Goal: Information Seeking & Learning: Learn about a topic

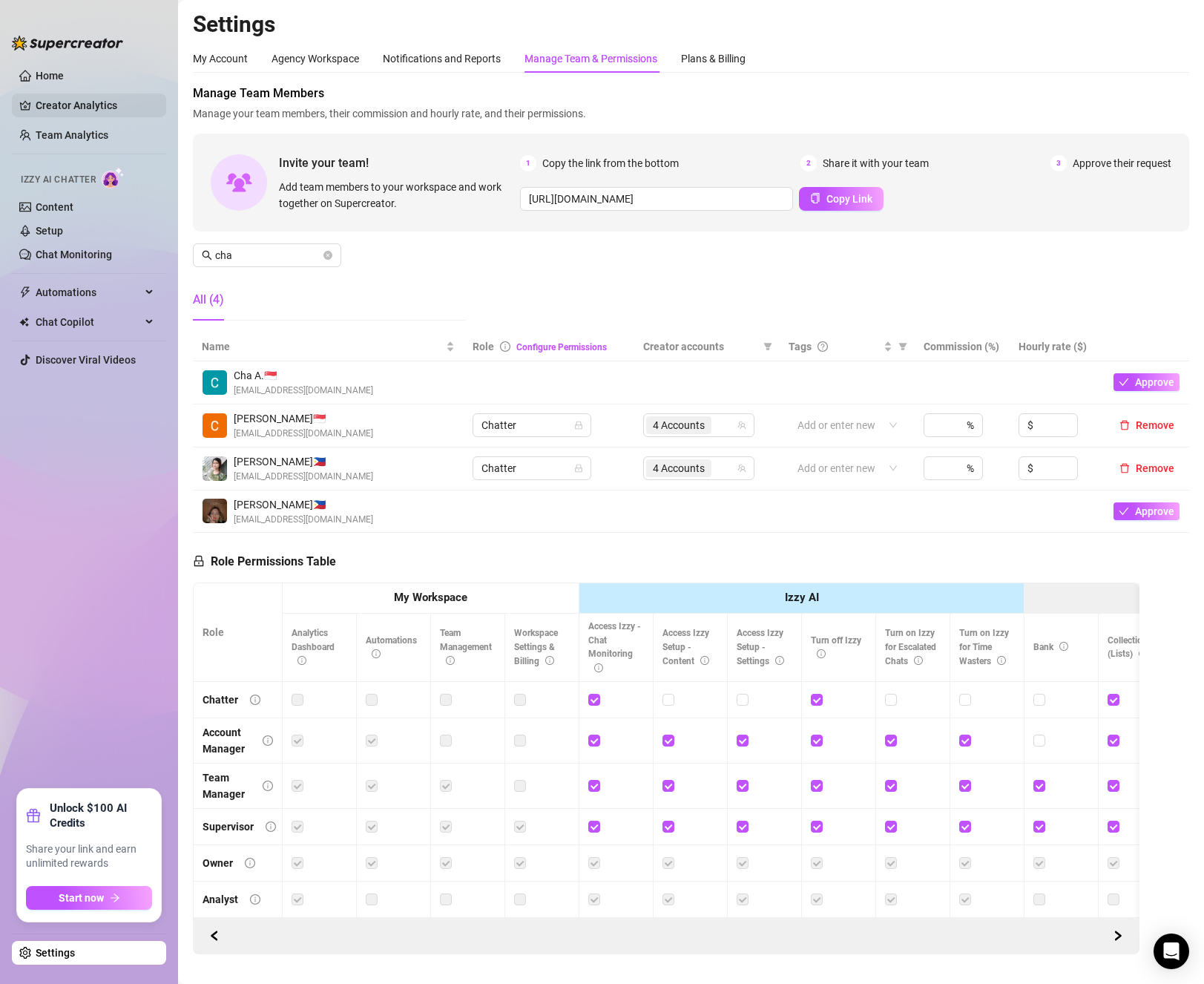
click at [58, 104] on link "Creator Analytics" at bounding box center [95, 106] width 119 height 24
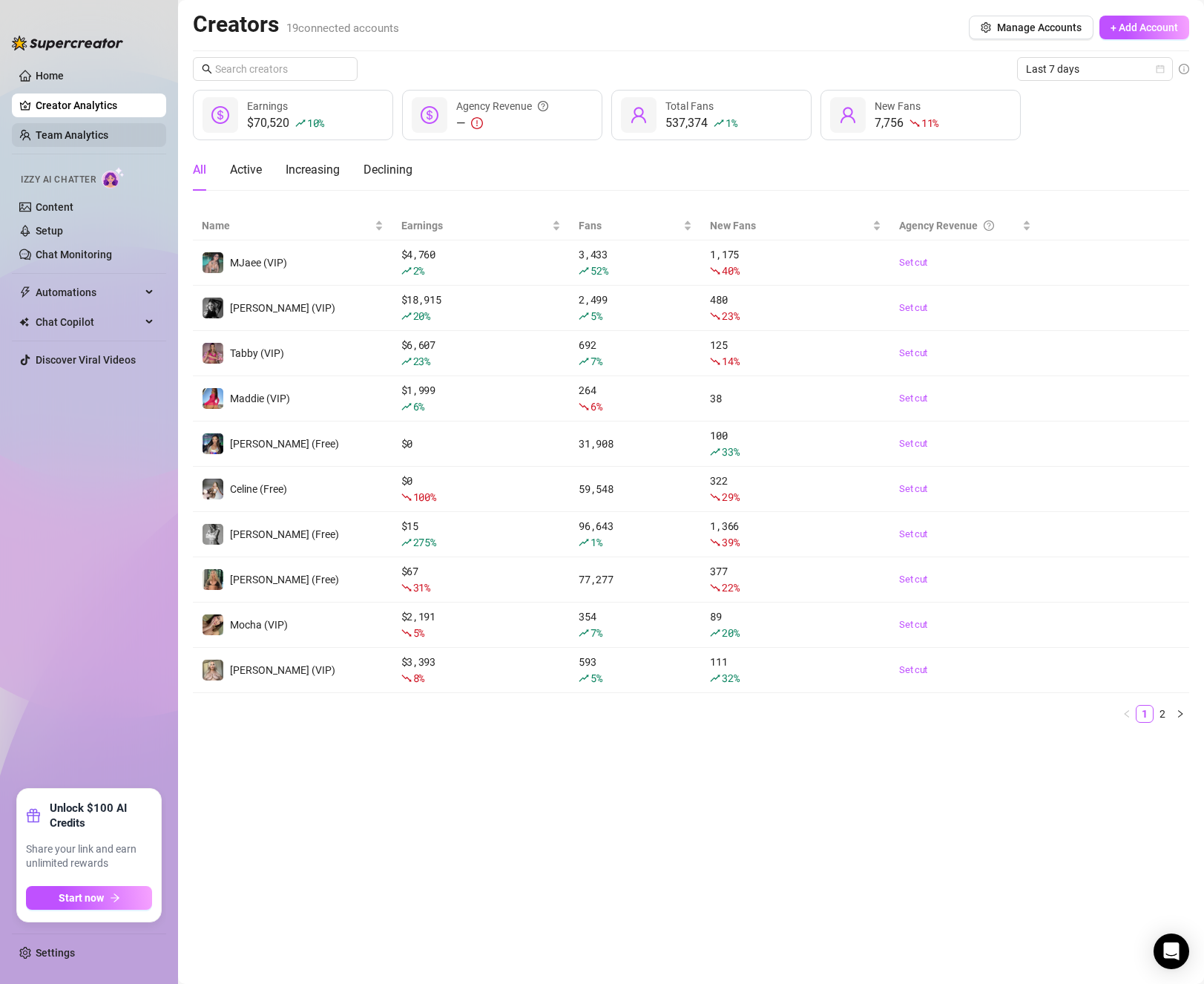
click at [89, 129] on link "Team Analytics" at bounding box center [72, 135] width 73 height 12
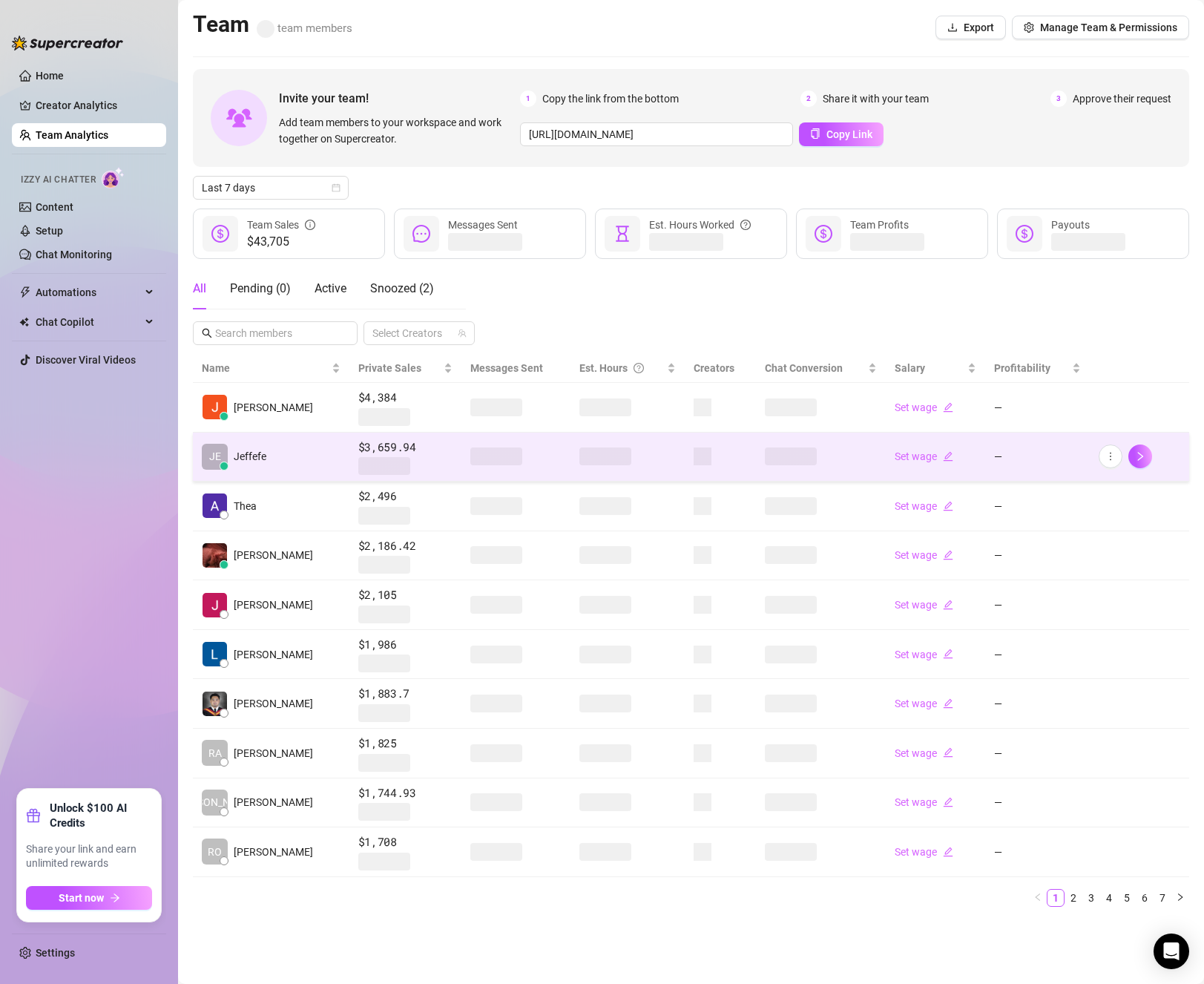
click at [290, 461] on td "JE [PERSON_NAME]" at bounding box center [271, 457] width 156 height 50
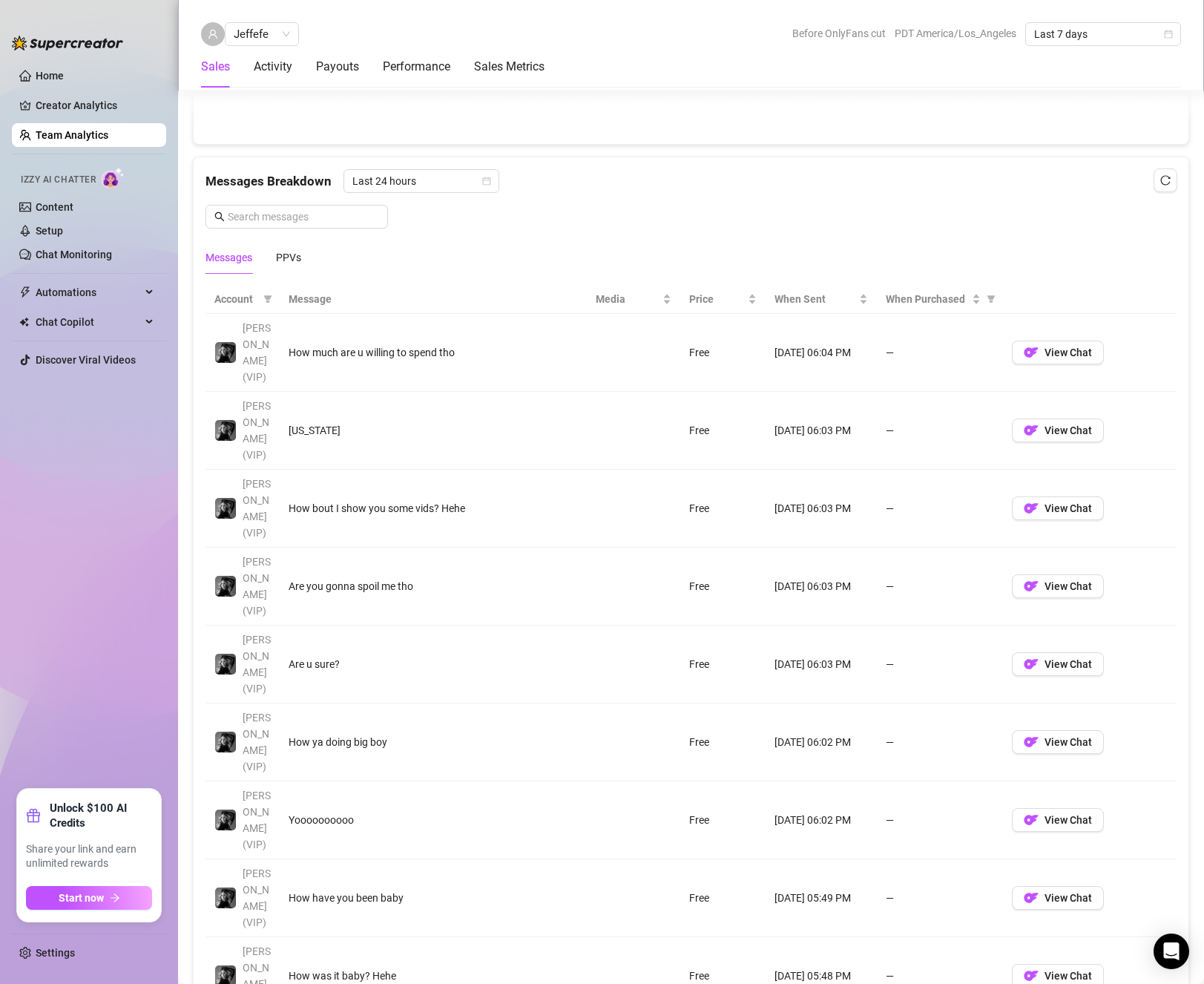
scroll to position [1049, 0]
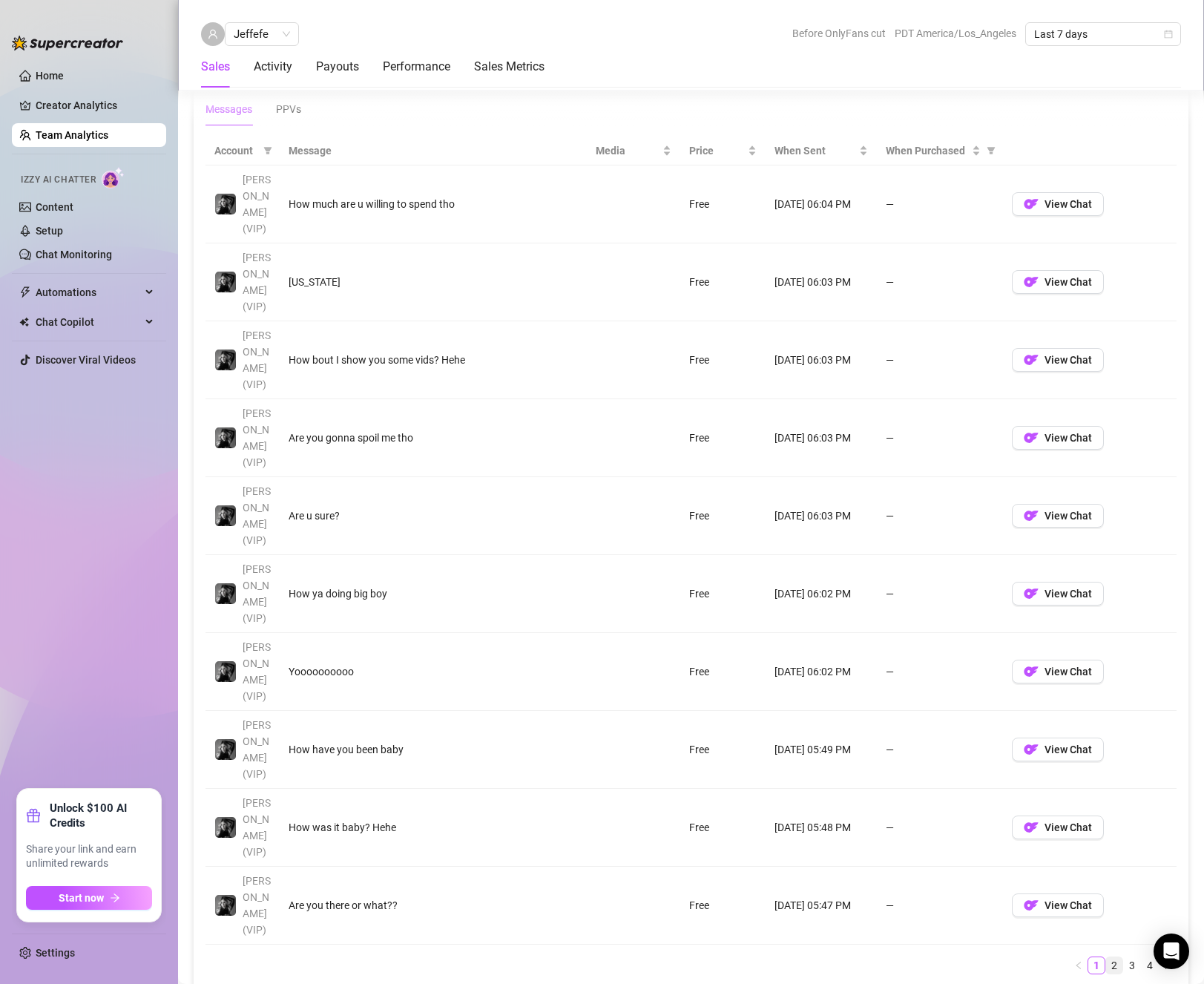
click at [1105, 957] on link "2" at bounding box center [1113, 965] width 16 height 16
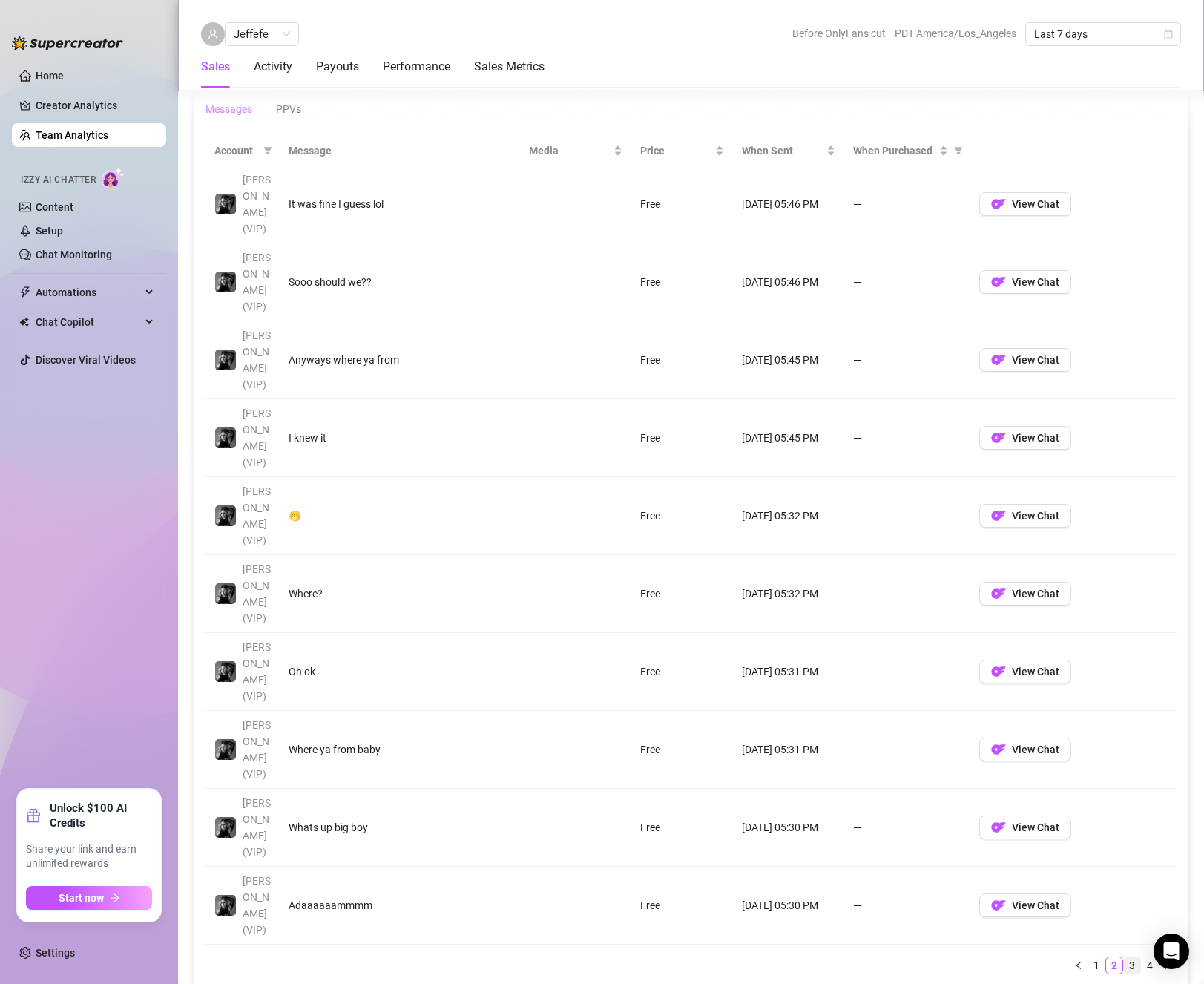
click at [1123, 957] on link "3" at bounding box center [1131, 965] width 16 height 16
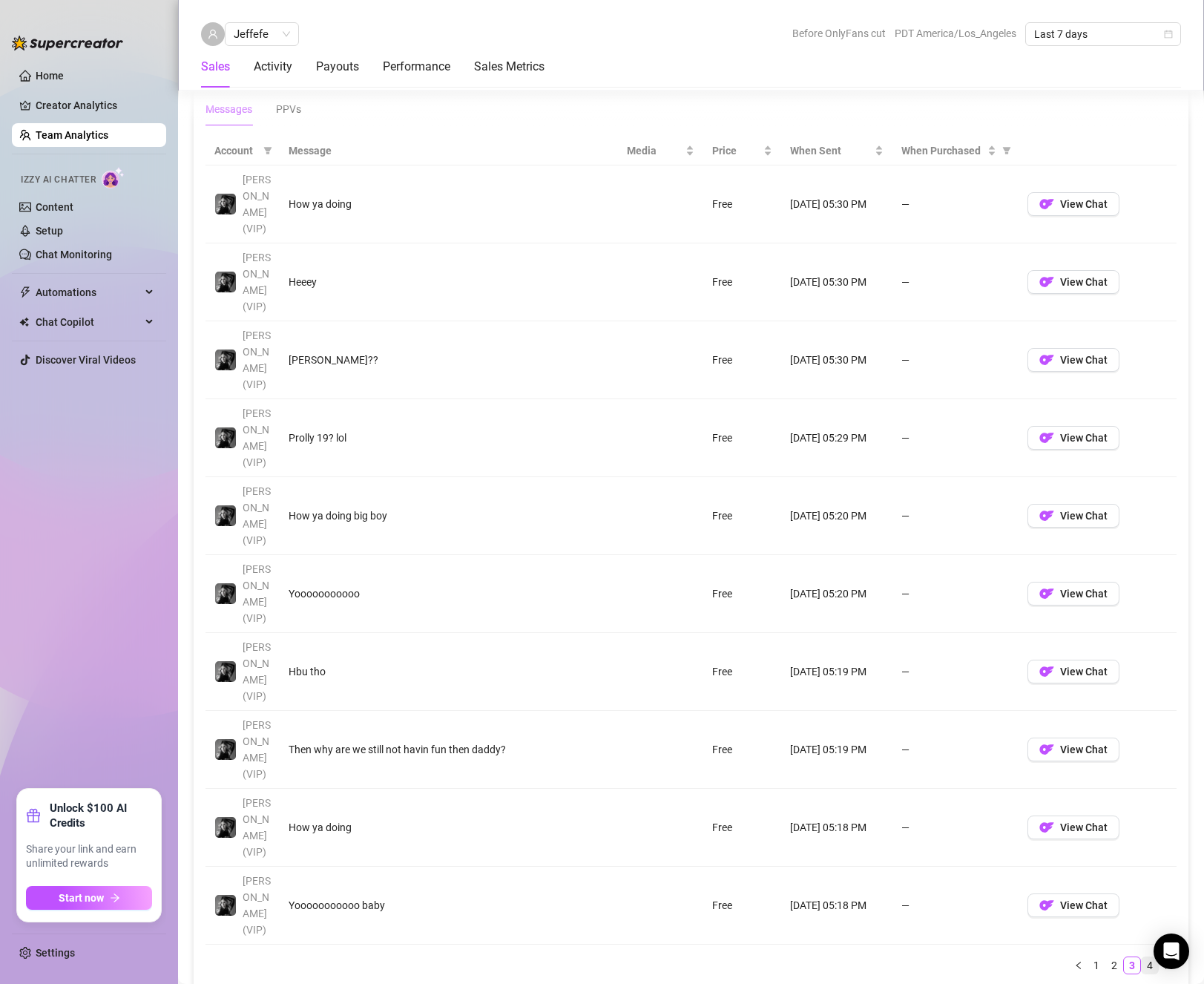
click at [1141, 957] on link "4" at bounding box center [1149, 965] width 16 height 16
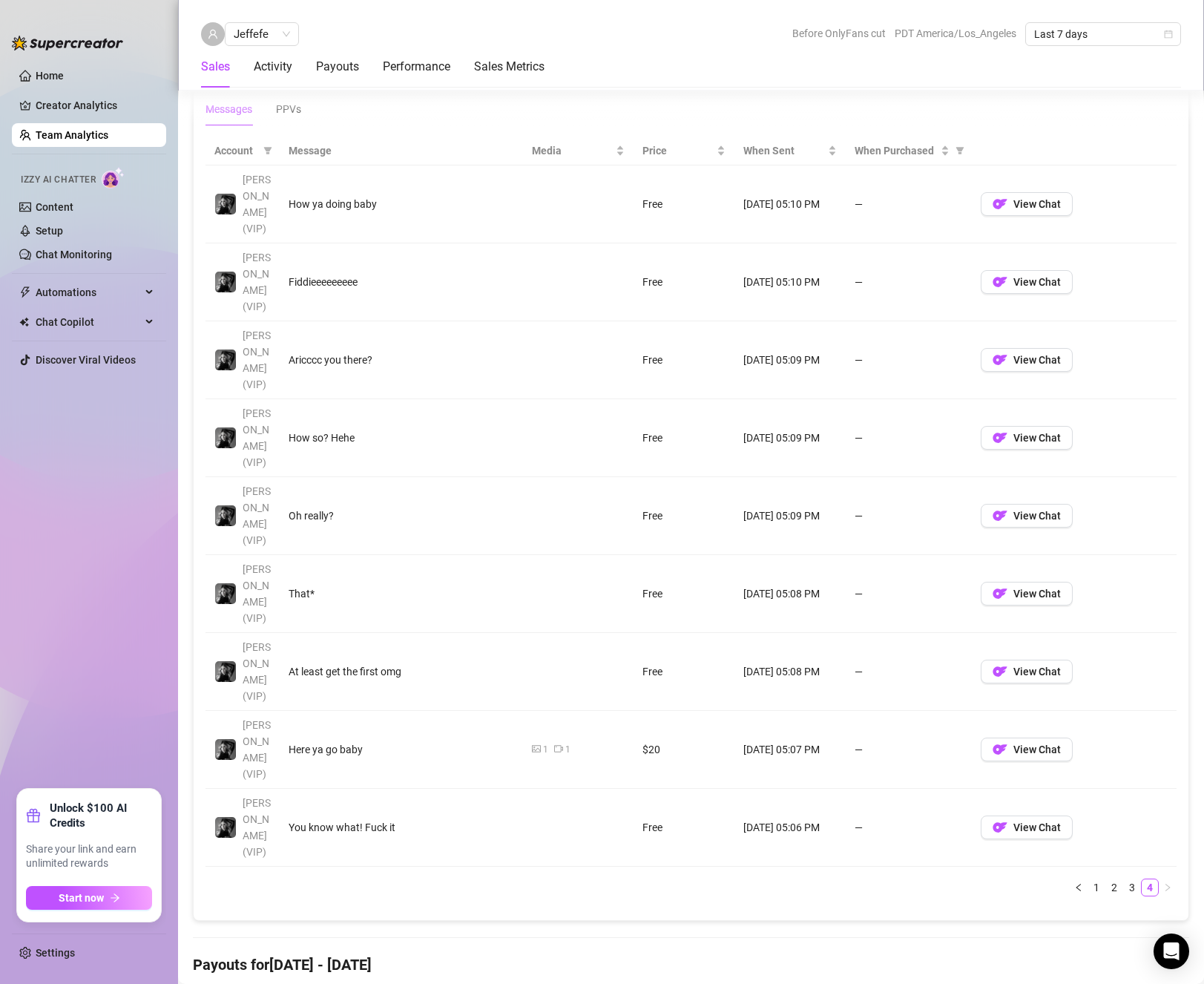
click at [561, 767] on div "Account Message Media Price When Sent When Purchased [PERSON_NAME] (VIP) How ya…" at bounding box center [690, 522] width 995 height 795
click at [885, 146] on span "When Purchased" at bounding box center [895, 150] width 83 height 16
click at [655, 149] on span "Price" at bounding box center [677, 150] width 71 height 16
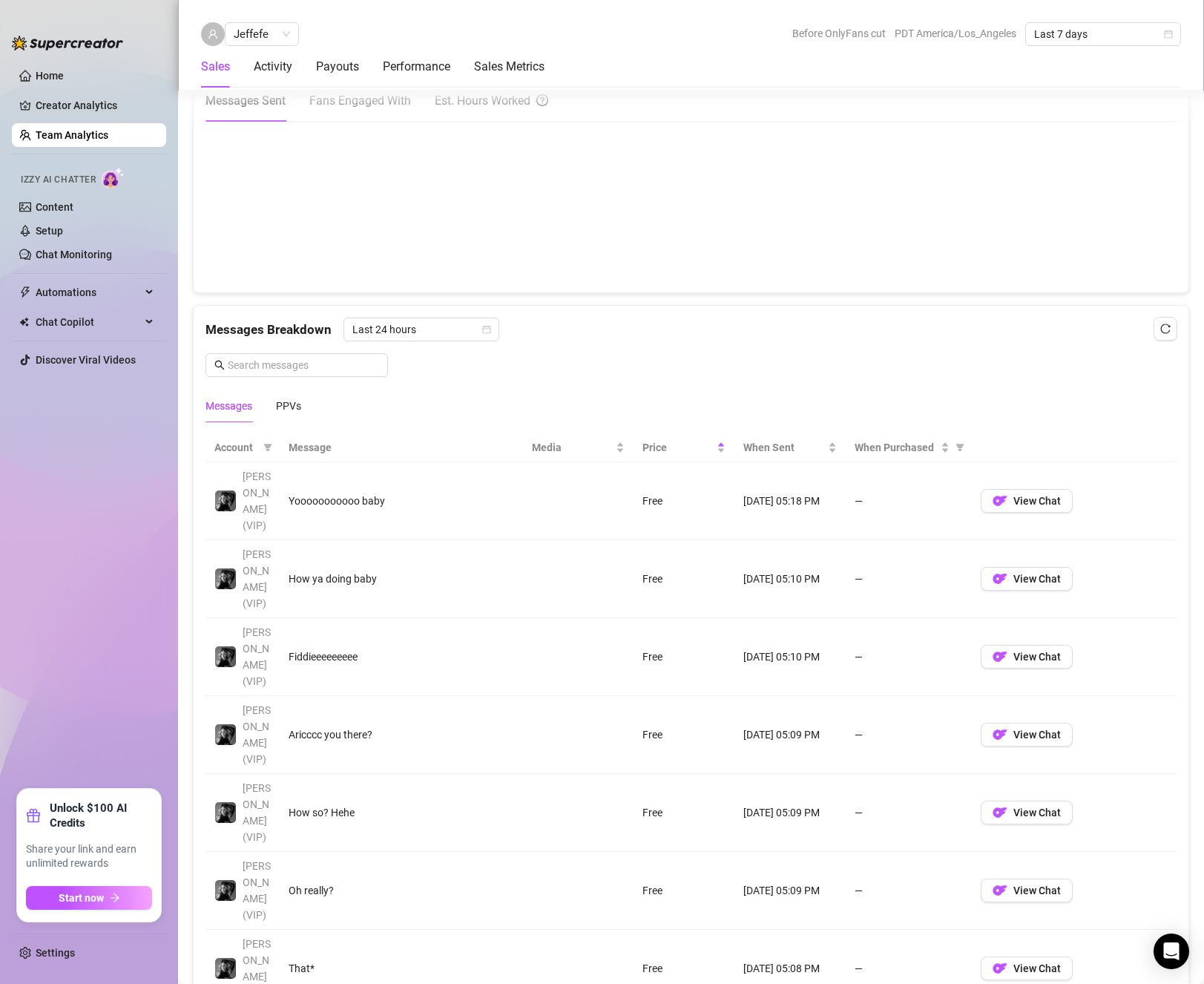
scroll to position [975, 0]
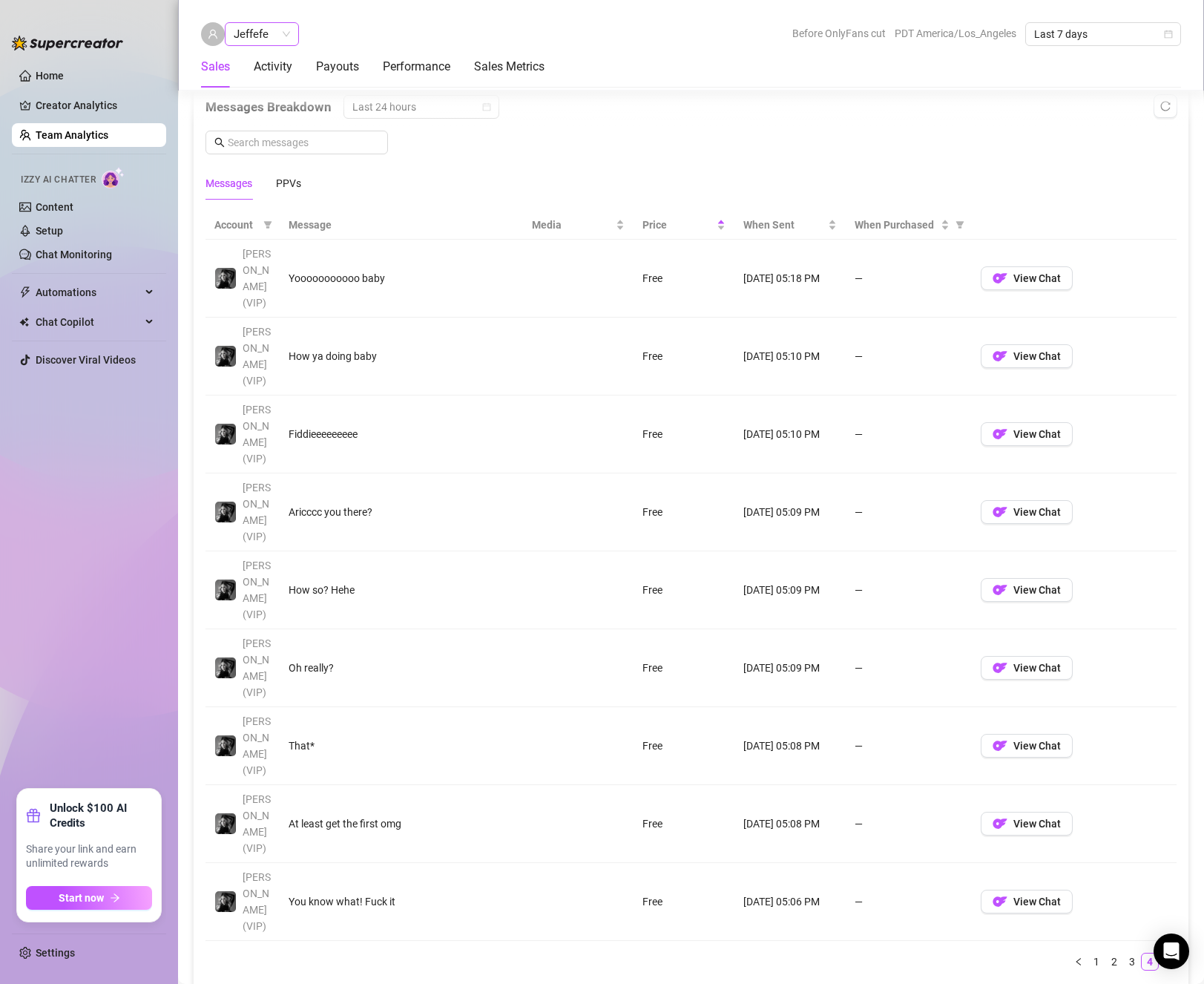
click at [291, 39] on div "Jeffefe" at bounding box center [262, 34] width 74 height 24
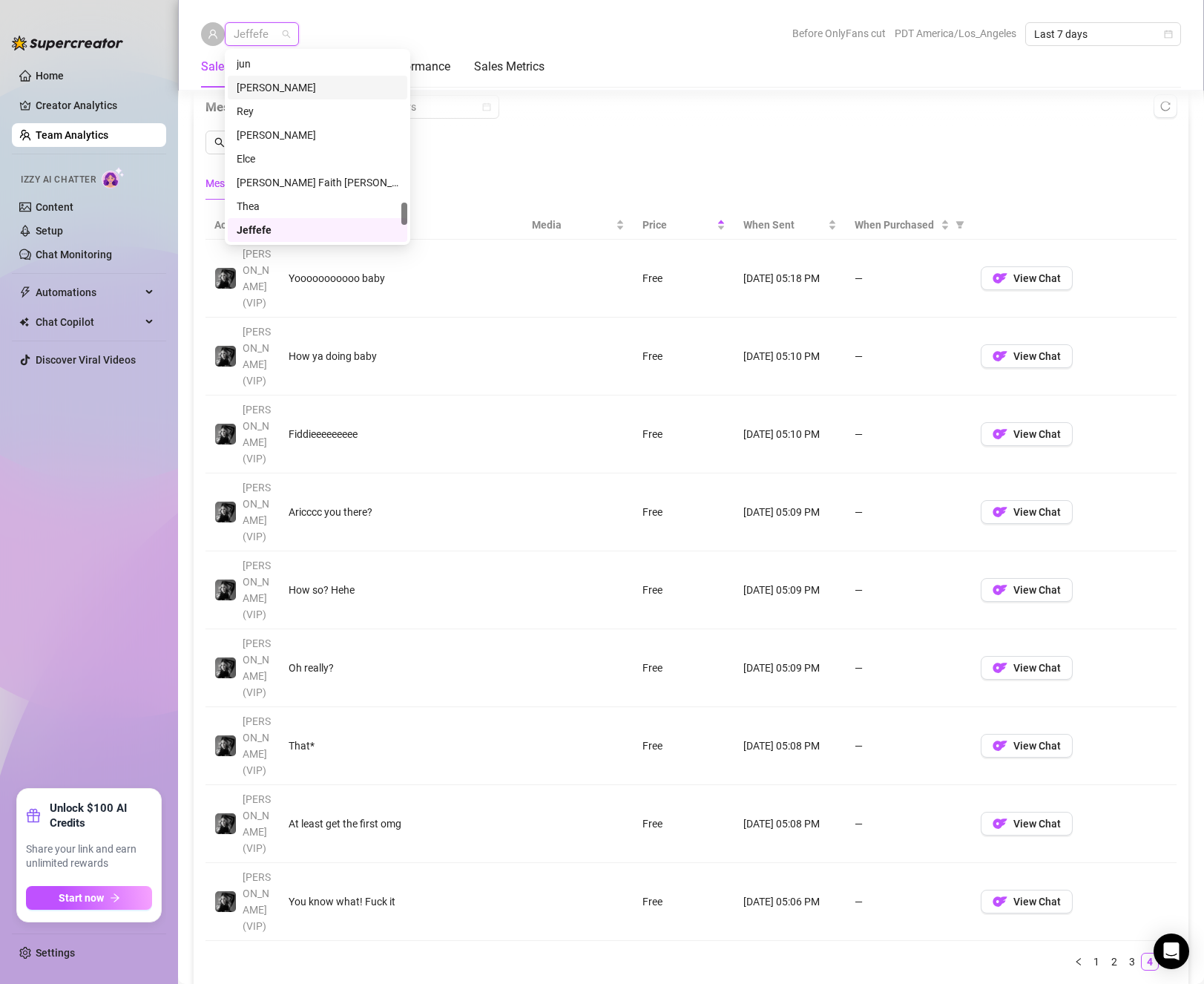
click at [279, 91] on div "[PERSON_NAME]" at bounding box center [318, 88] width 161 height 16
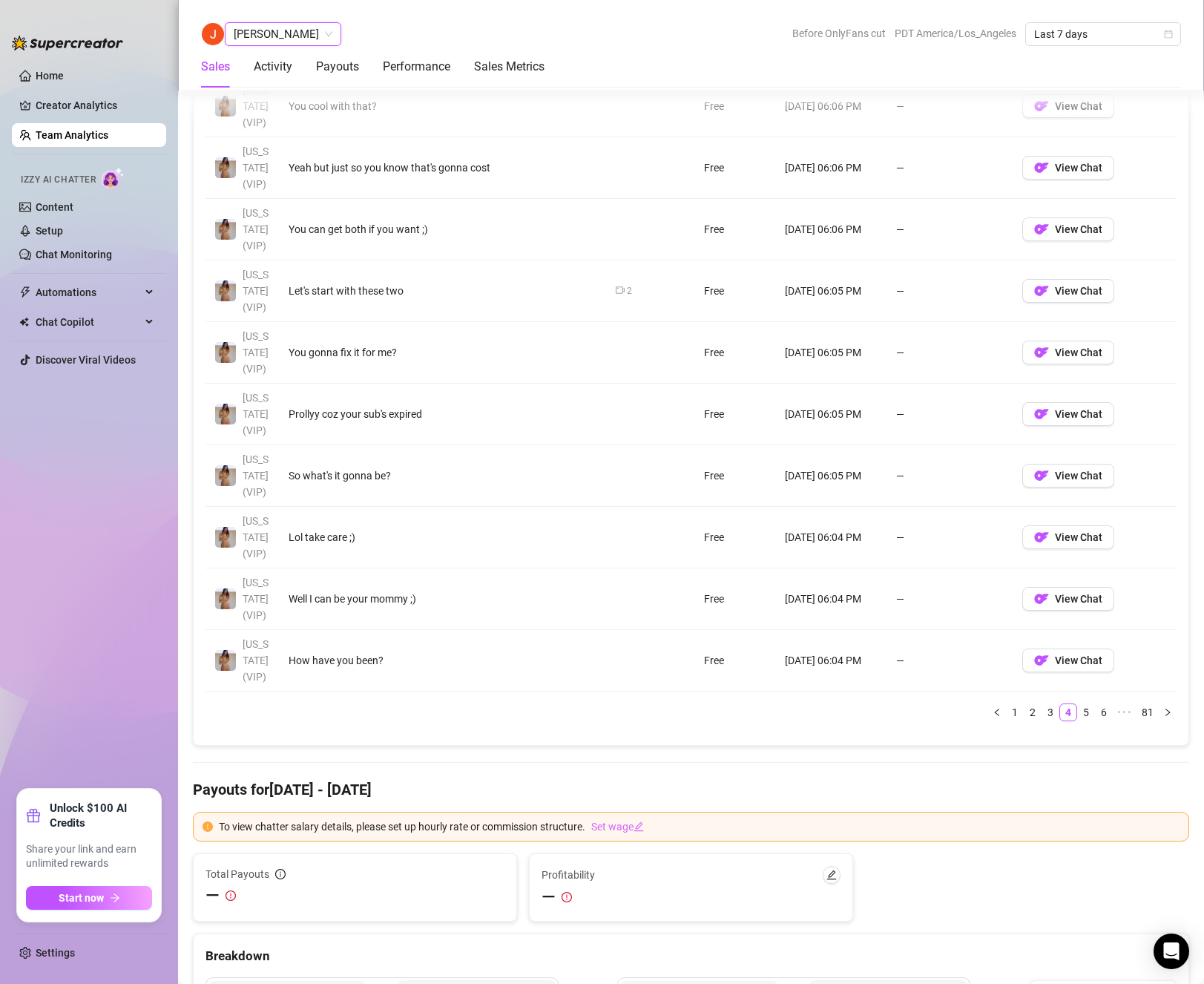
scroll to position [990, 0]
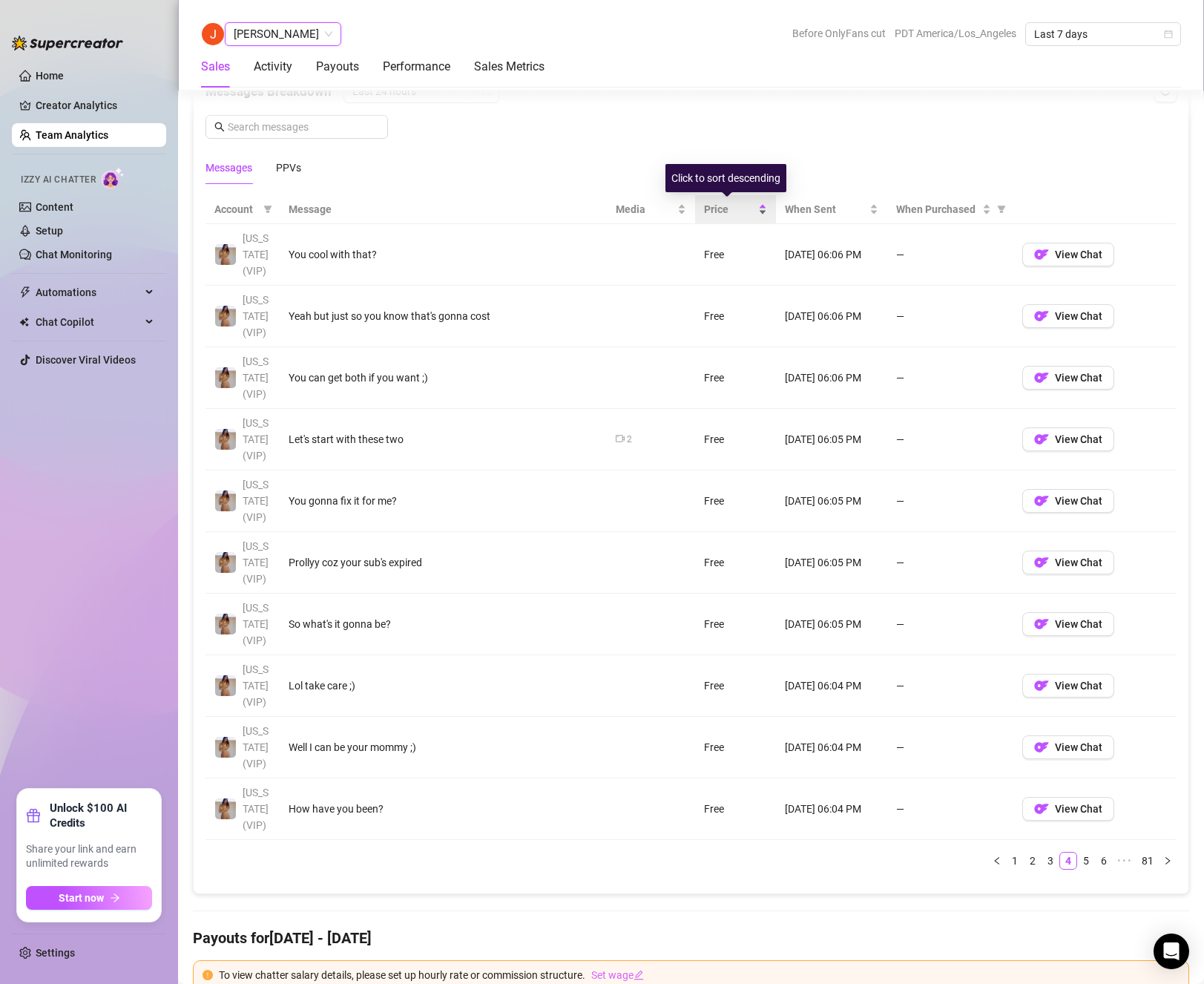
click at [711, 209] on span "Price" at bounding box center [729, 209] width 51 height 16
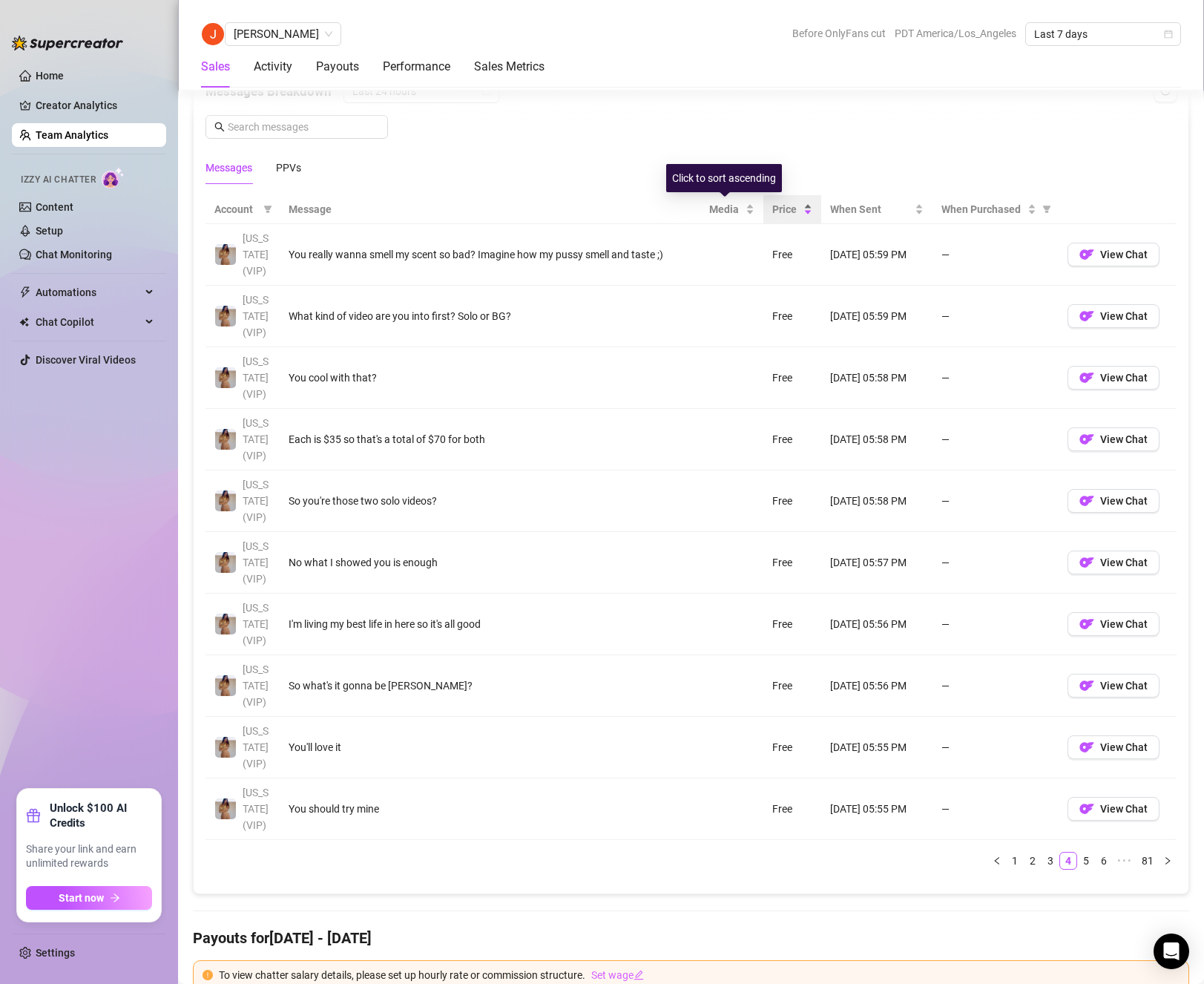
click at [711, 209] on span "Media" at bounding box center [726, 209] width 34 height 16
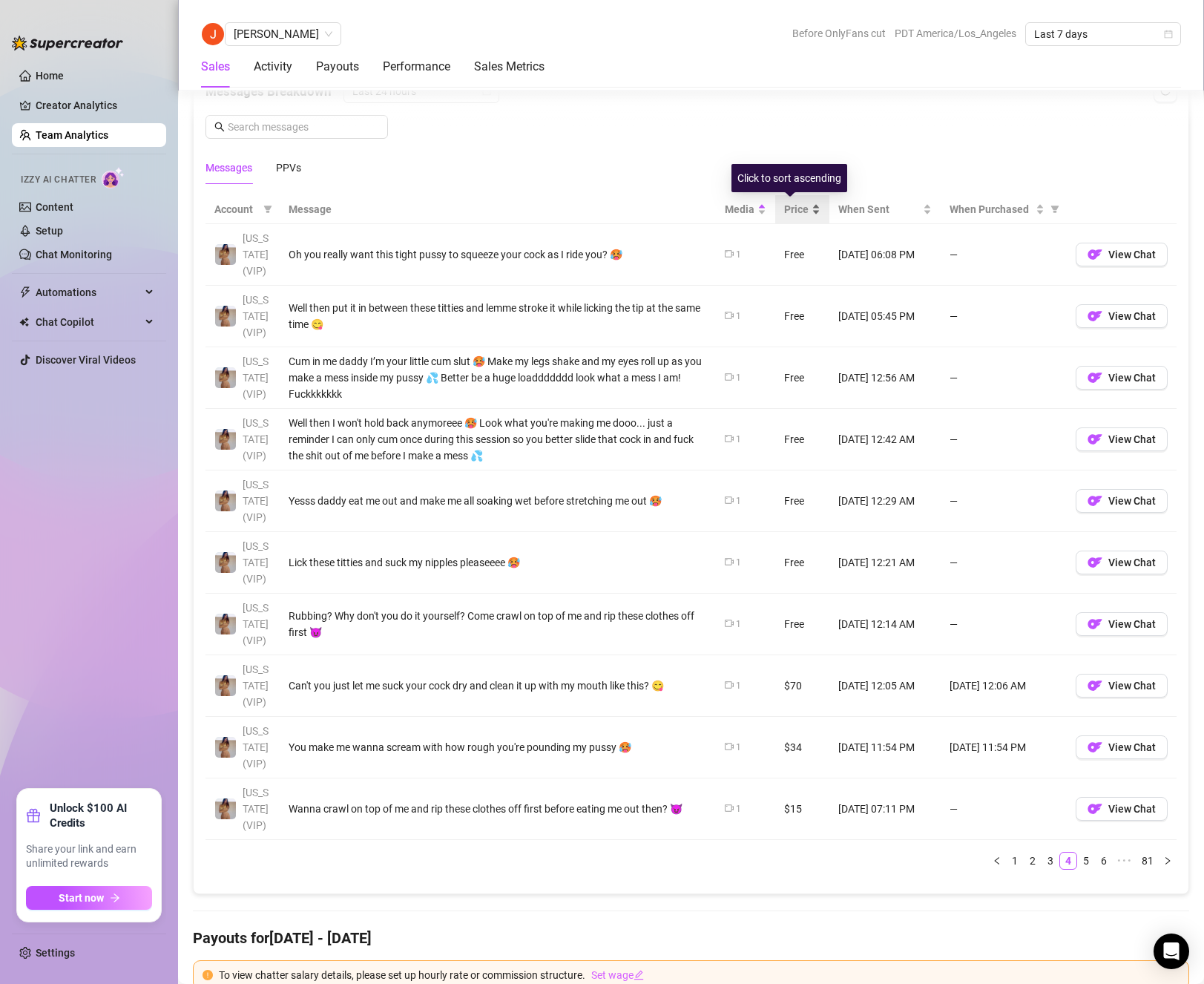
click at [795, 205] on span "Price" at bounding box center [796, 209] width 25 height 16
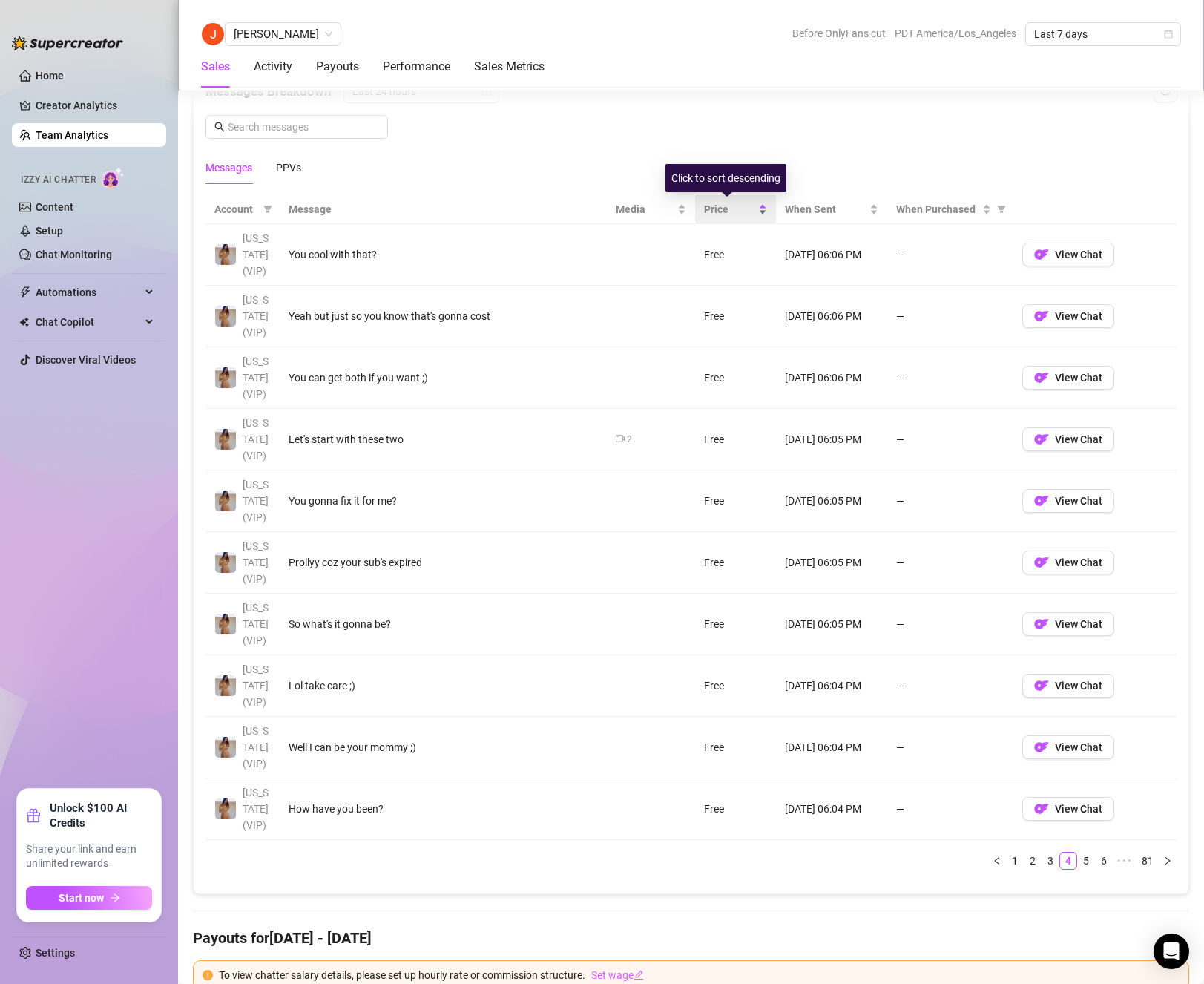
click at [725, 208] on span "Price" at bounding box center [729, 209] width 51 height 16
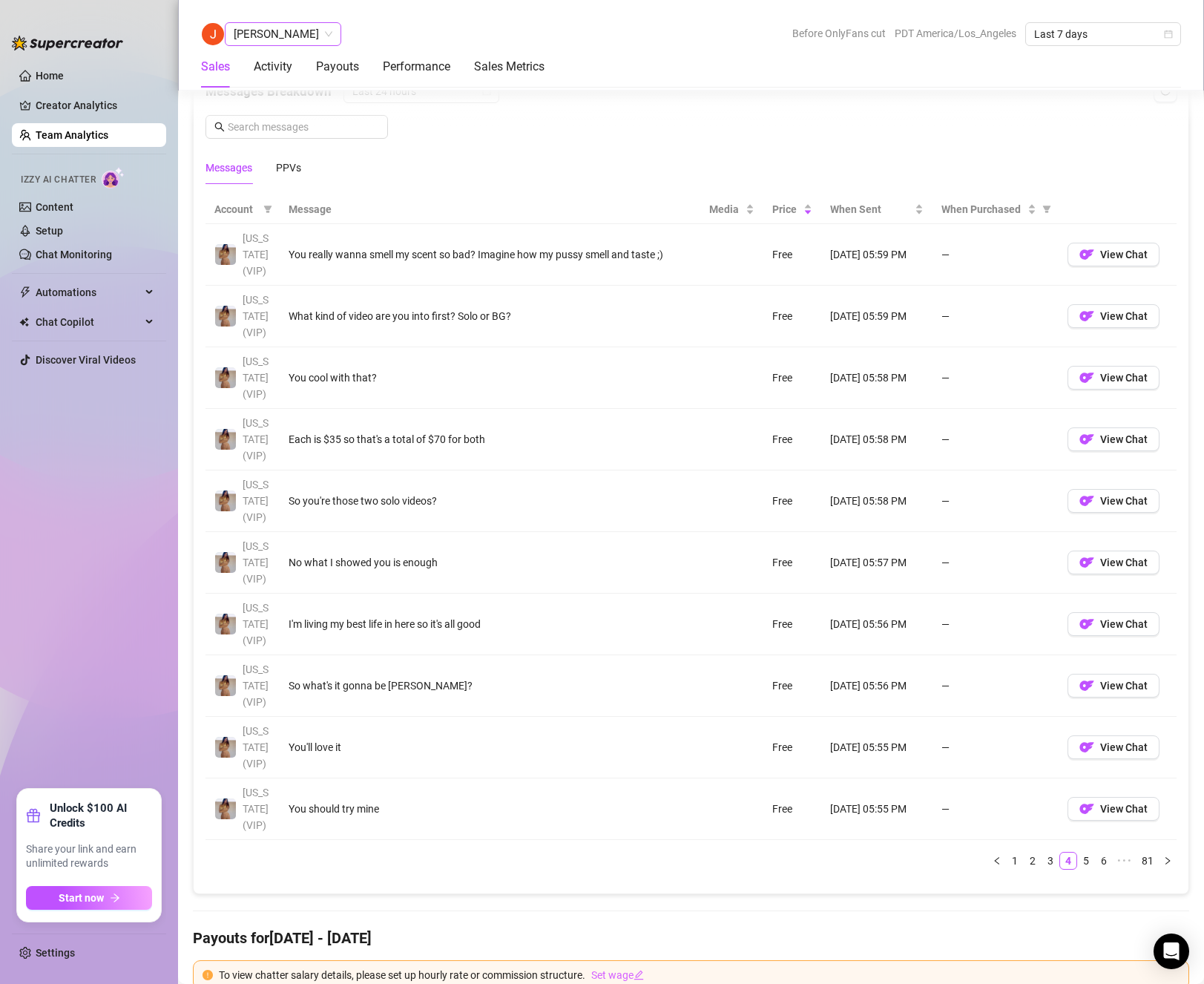
click at [287, 26] on span "[PERSON_NAME]" at bounding box center [283, 34] width 99 height 22
click at [329, 178] on div "[PERSON_NAME]" at bounding box center [318, 179] width 161 height 16
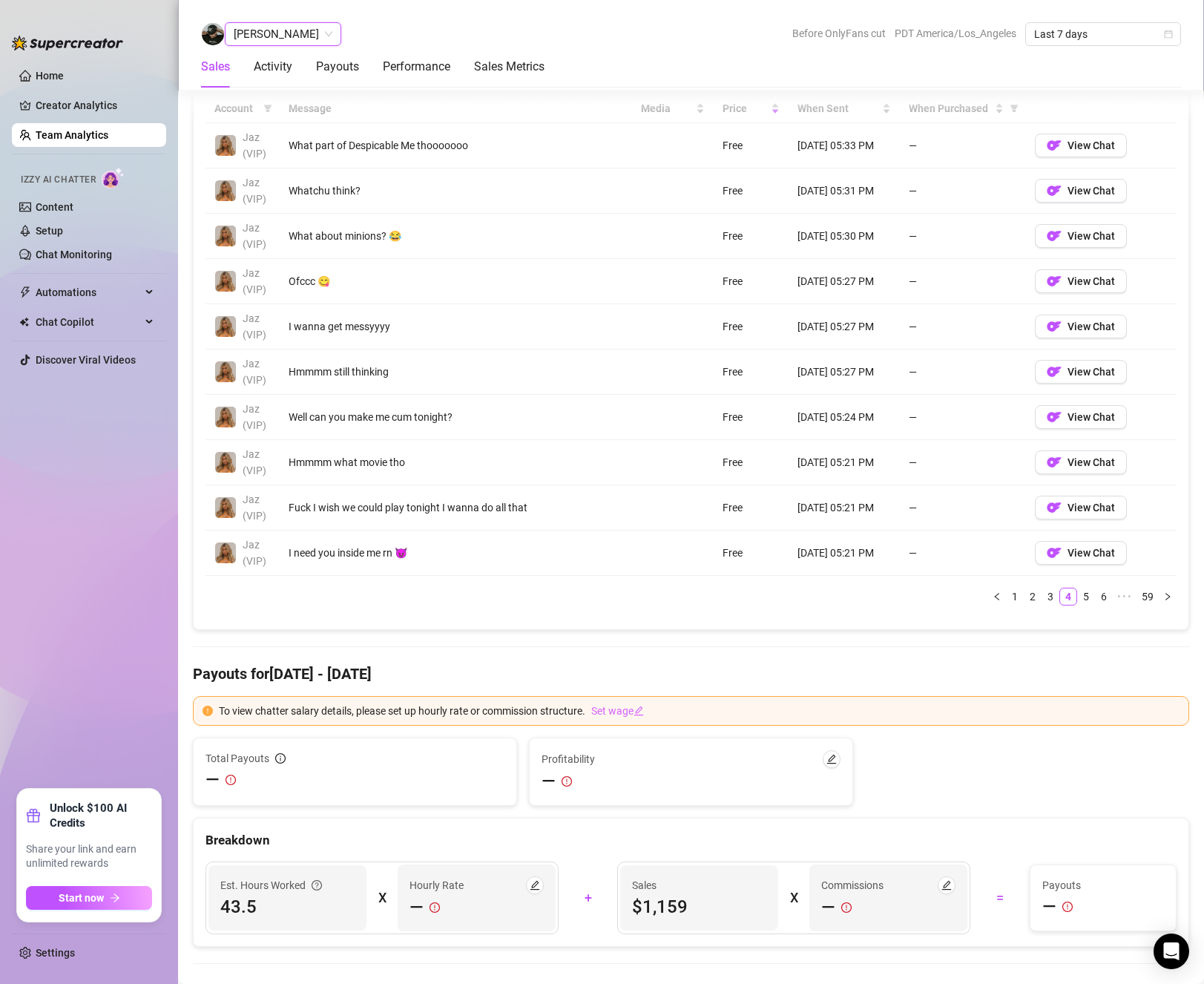
scroll to position [795, 0]
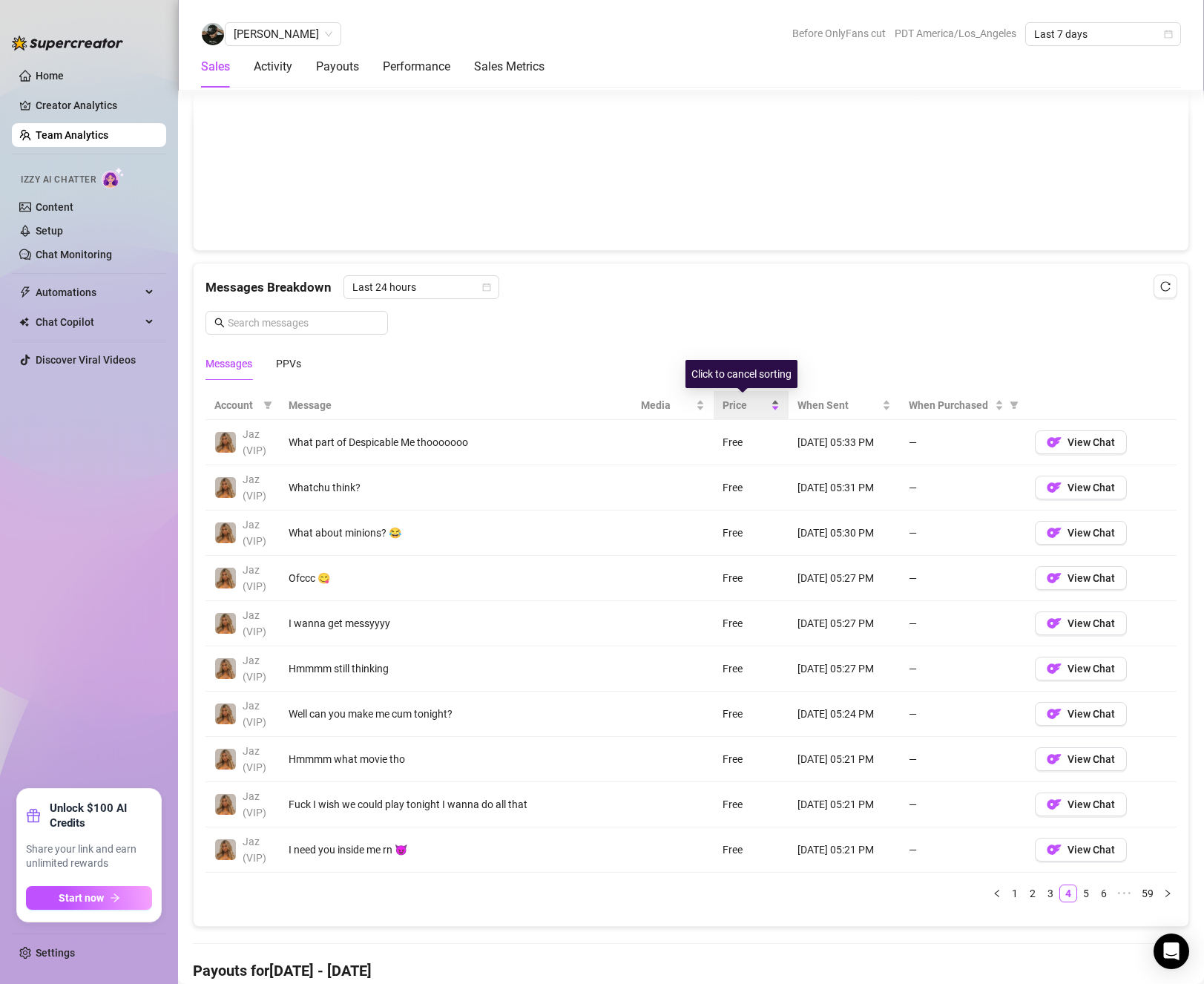
click at [726, 396] on div "Price" at bounding box center [750, 404] width 57 height 16
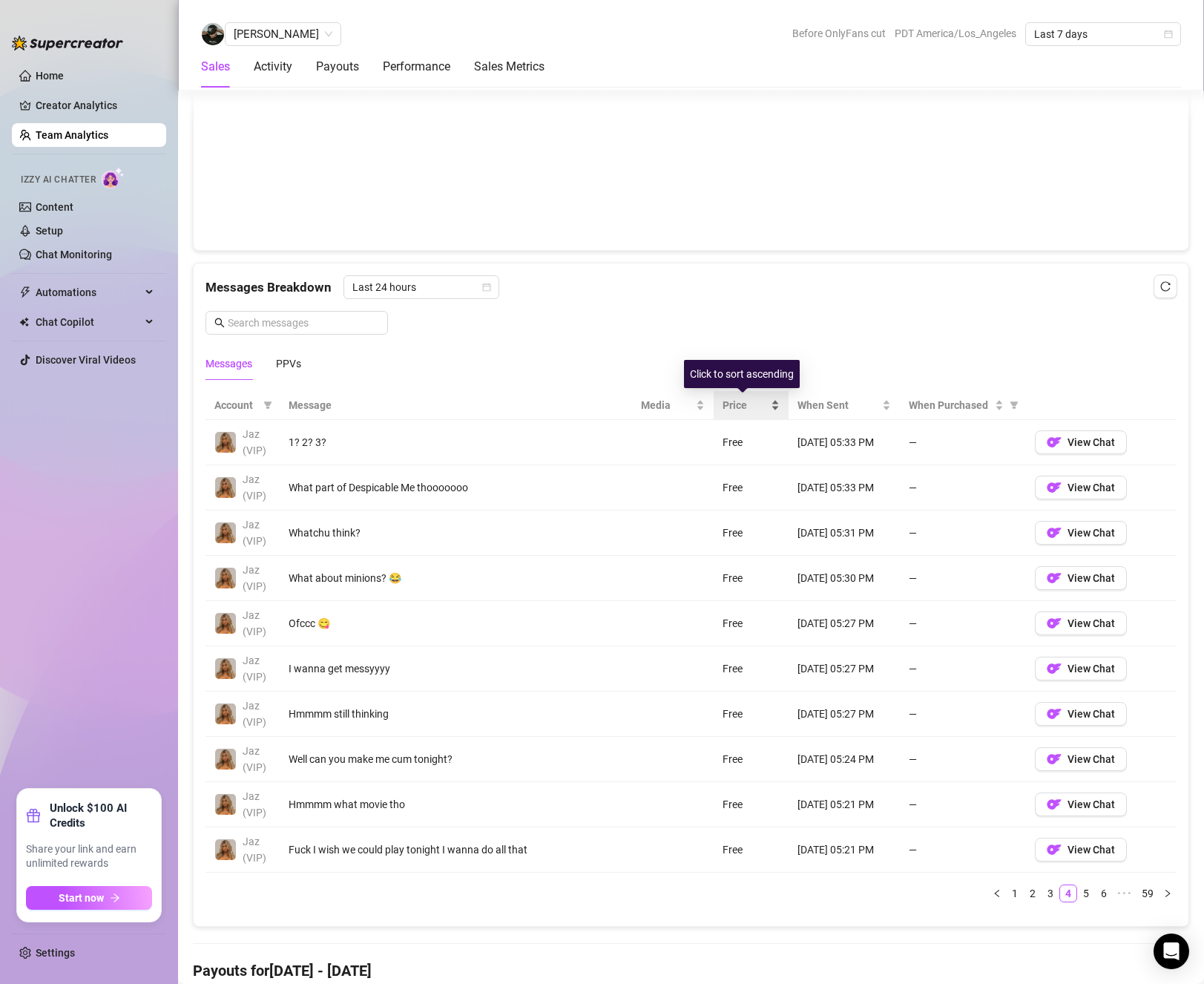
click at [726, 396] on div "Price" at bounding box center [750, 404] width 57 height 16
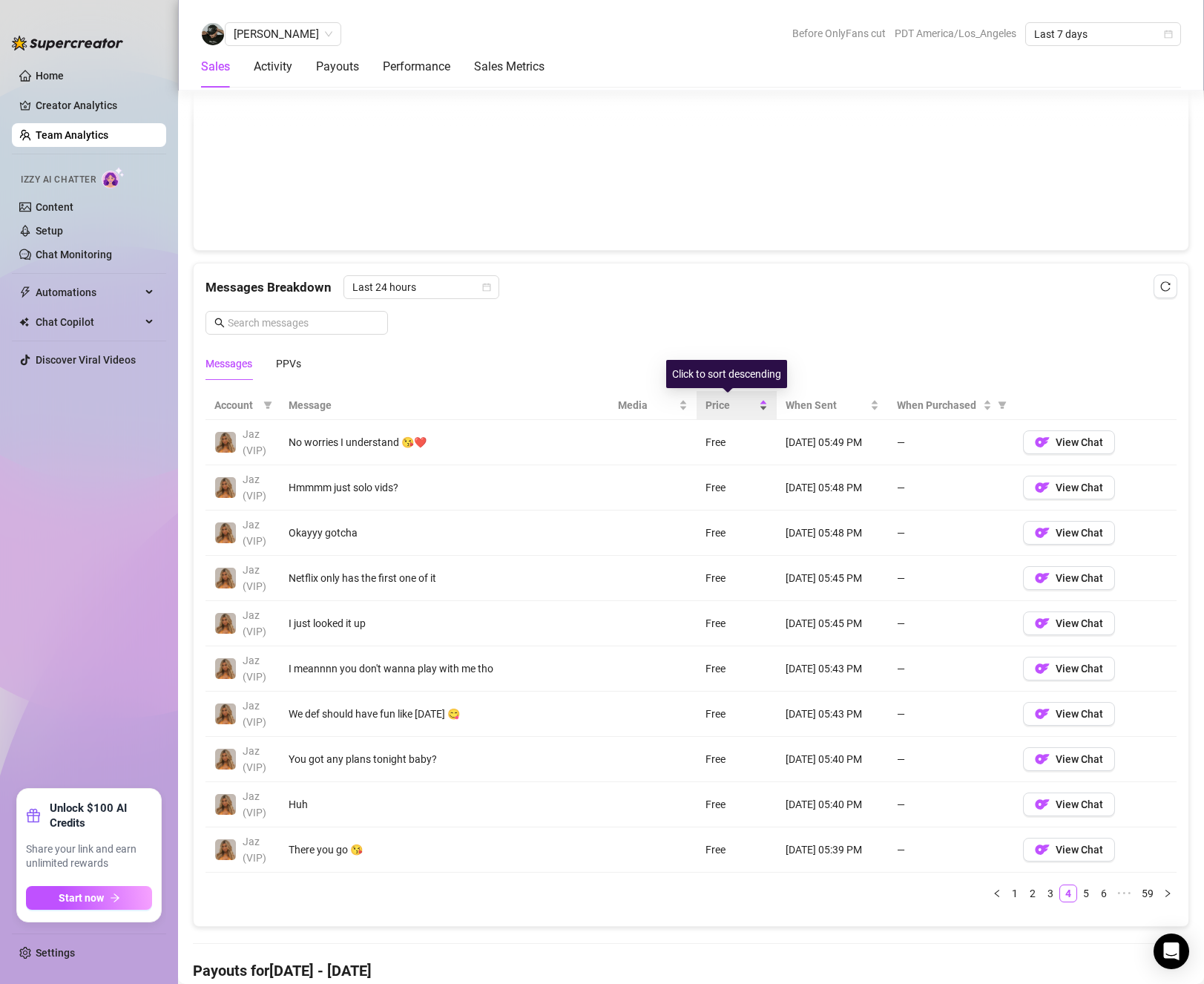
click at [726, 396] on div "Price" at bounding box center [736, 404] width 63 height 16
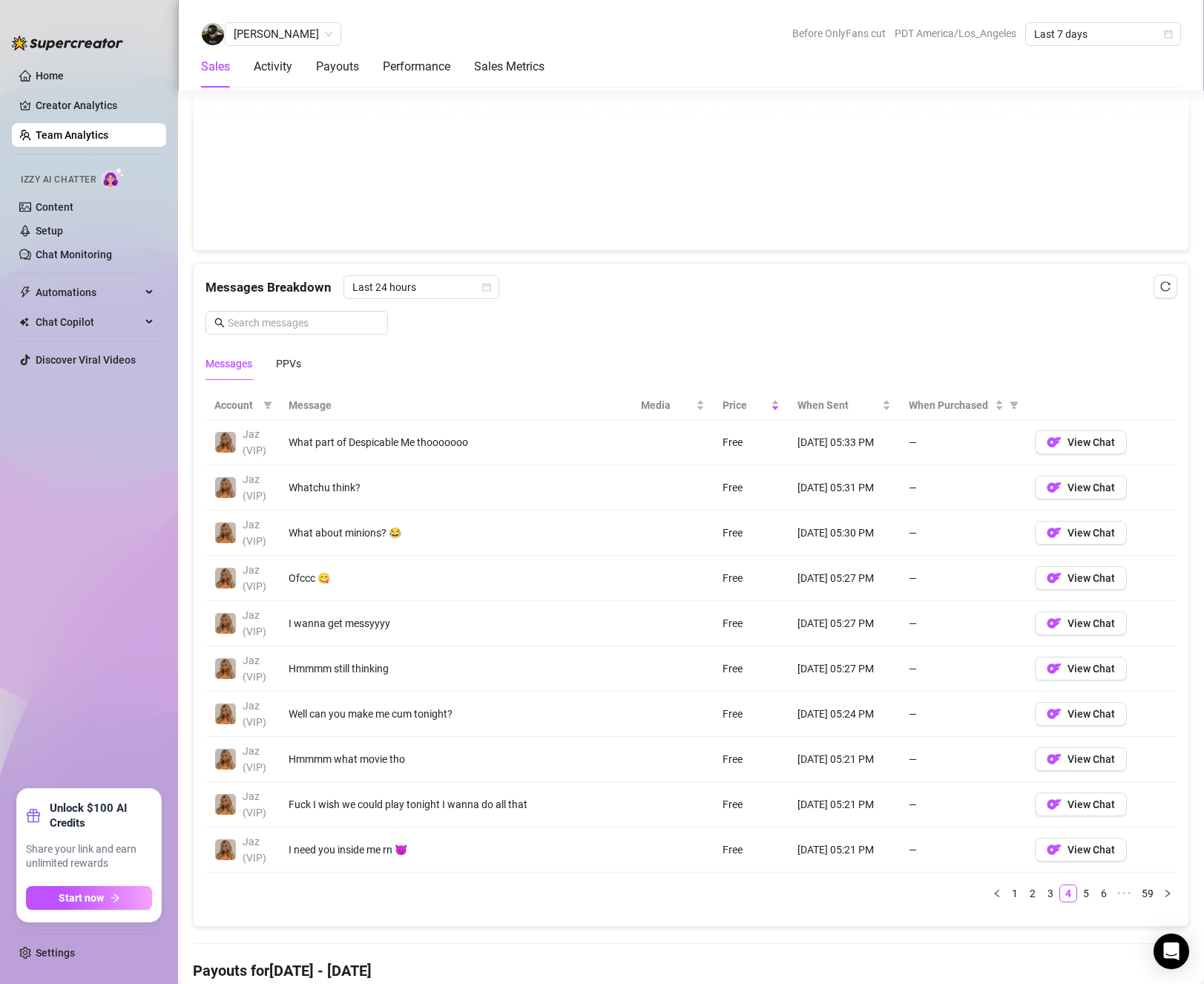
click at [731, 409] on span "Price" at bounding box center [744, 404] width 45 height 16
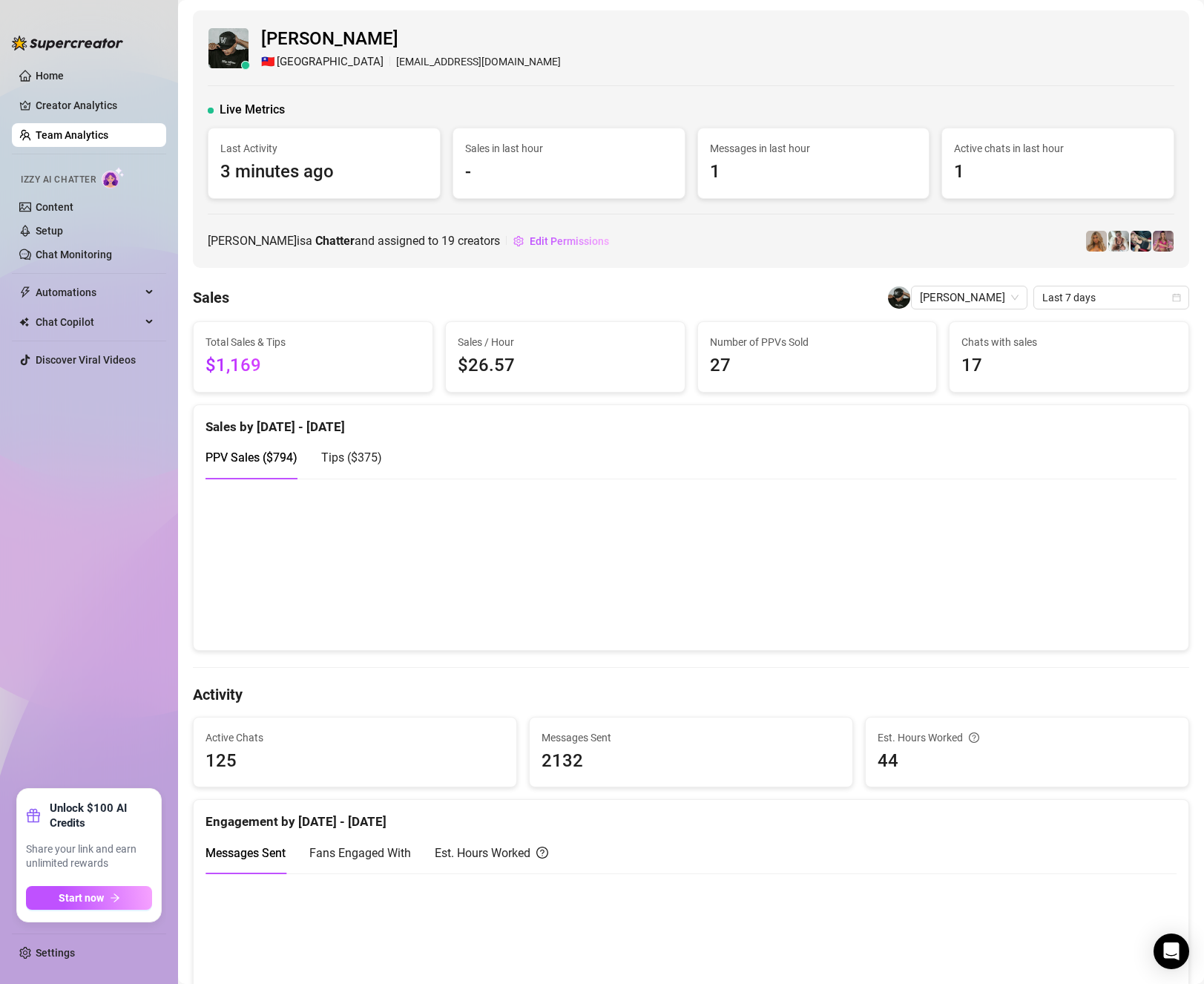
click at [467, 463] on div "PPV Sales ( $794 ) Tips ( $375 )" at bounding box center [690, 457] width 971 height 42
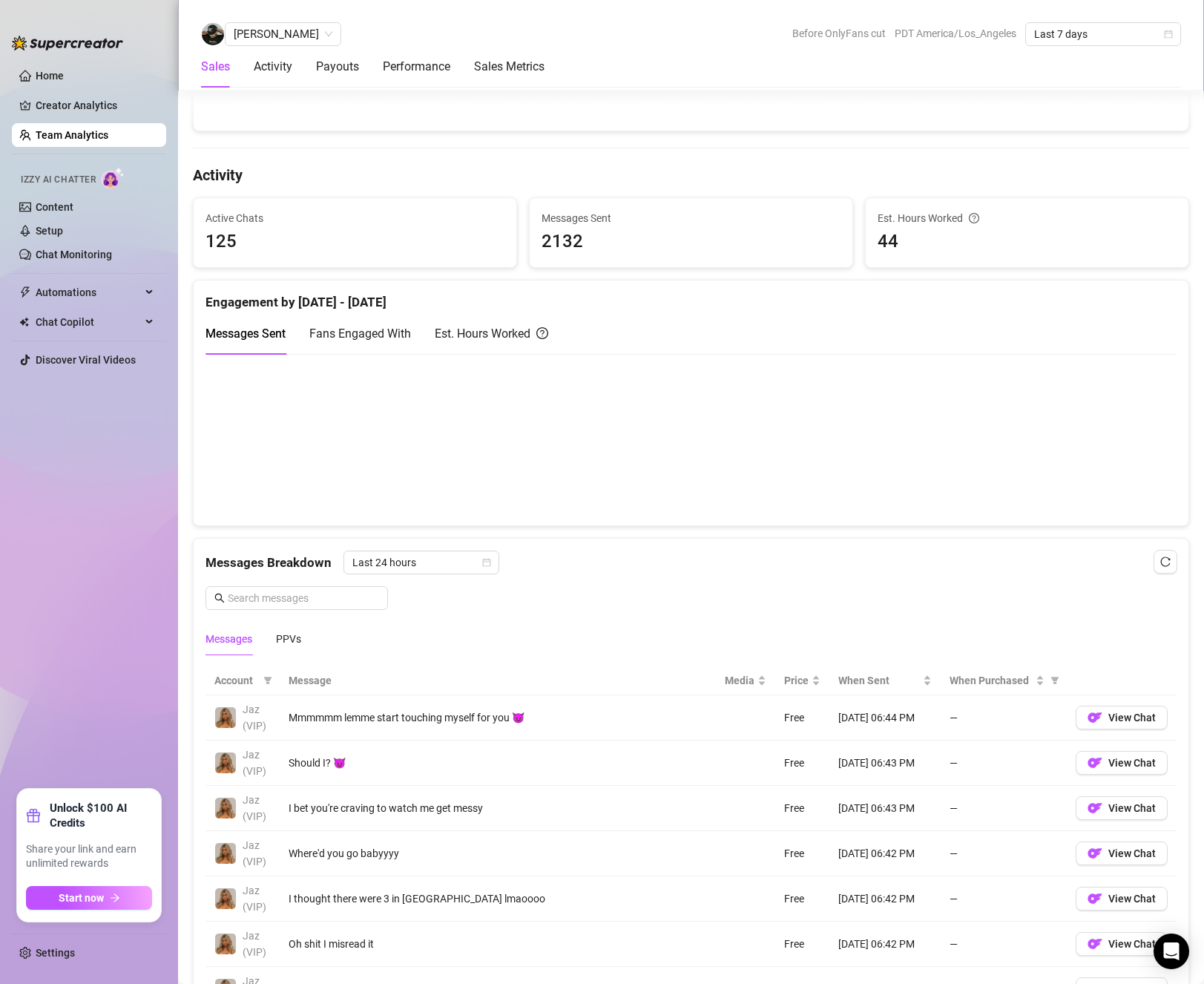
scroll to position [816, 0]
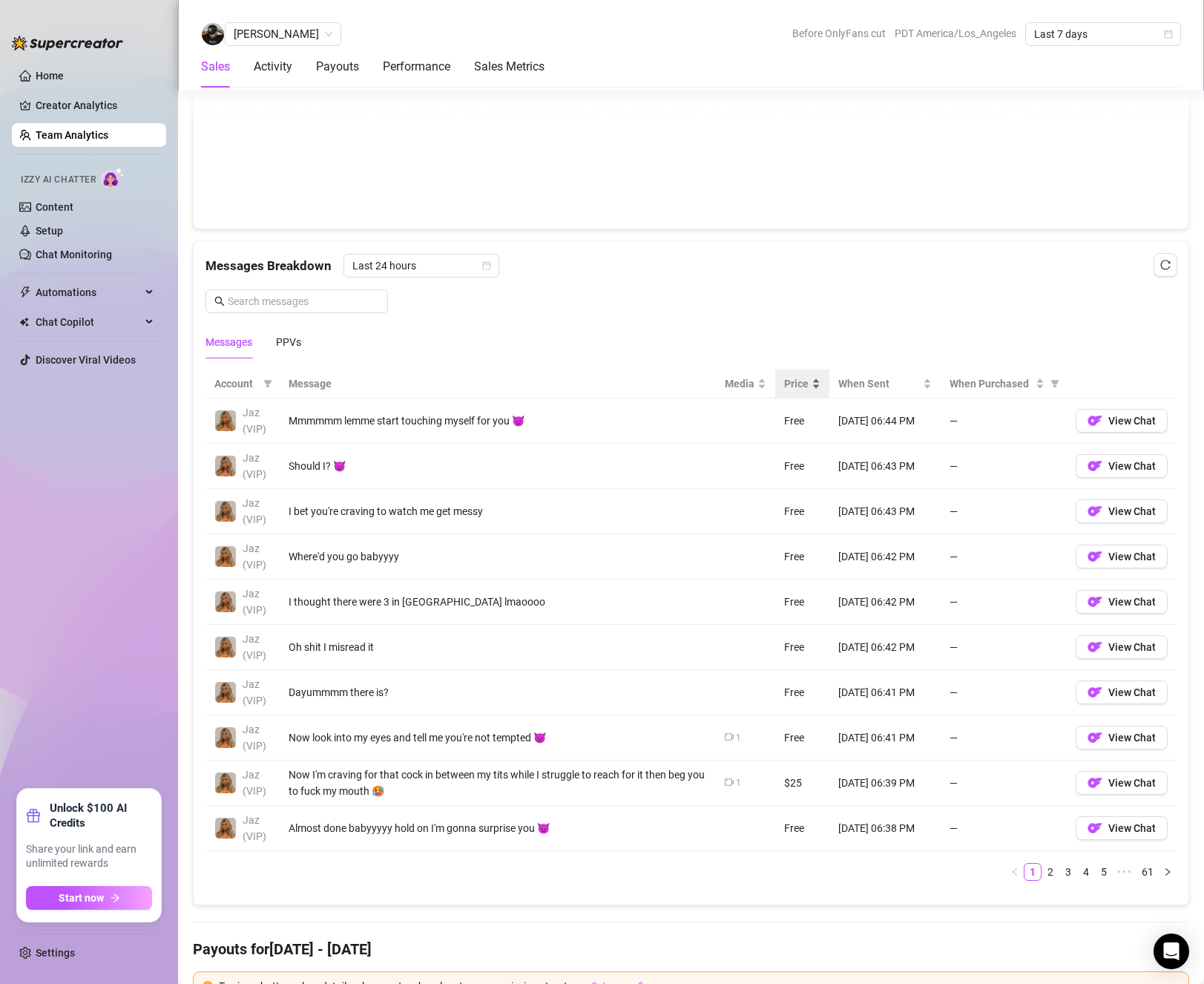
click at [801, 388] on div "Price" at bounding box center [802, 383] width 36 height 16
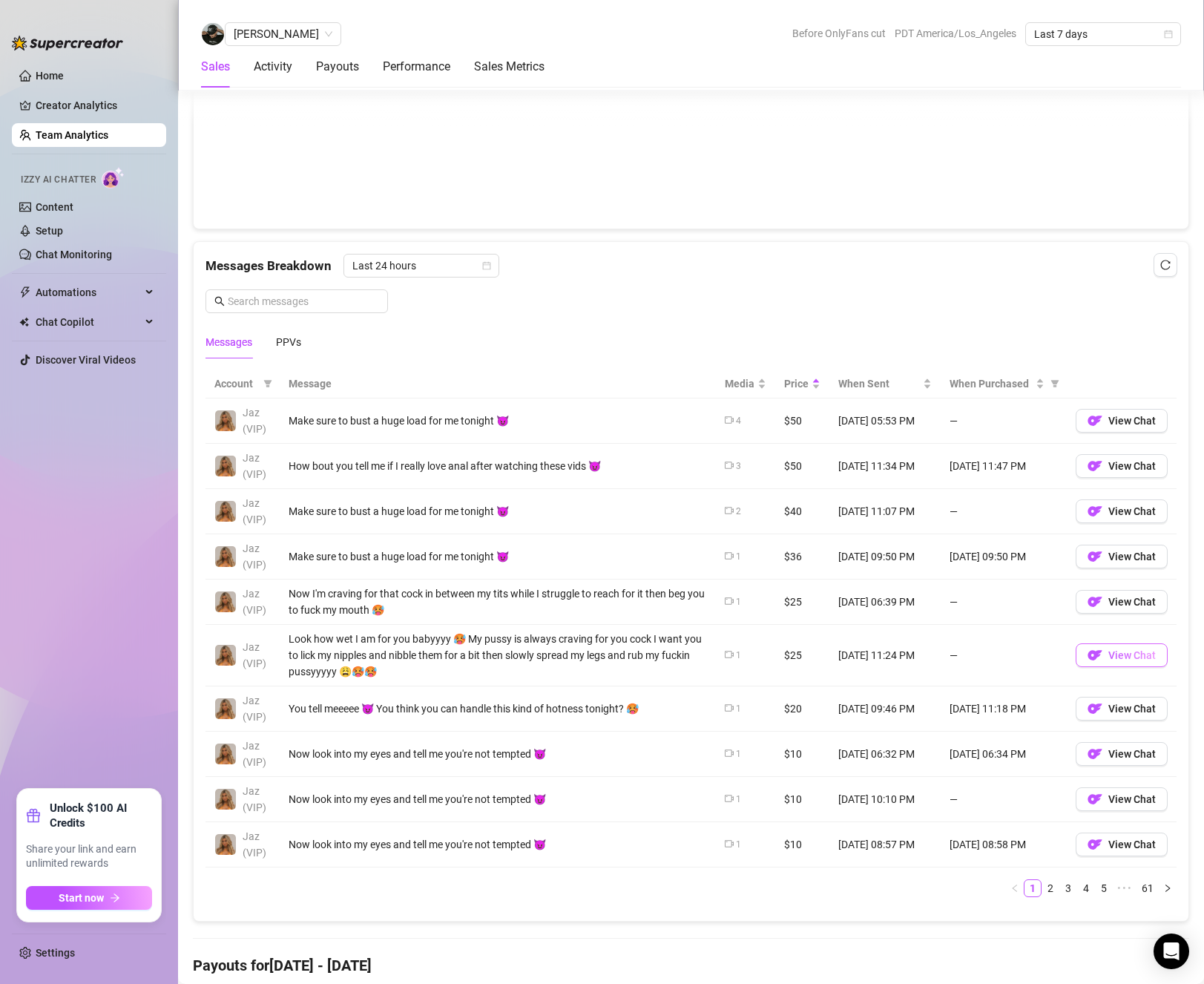
click at [1119, 647] on button "View Chat" at bounding box center [1121, 655] width 92 height 24
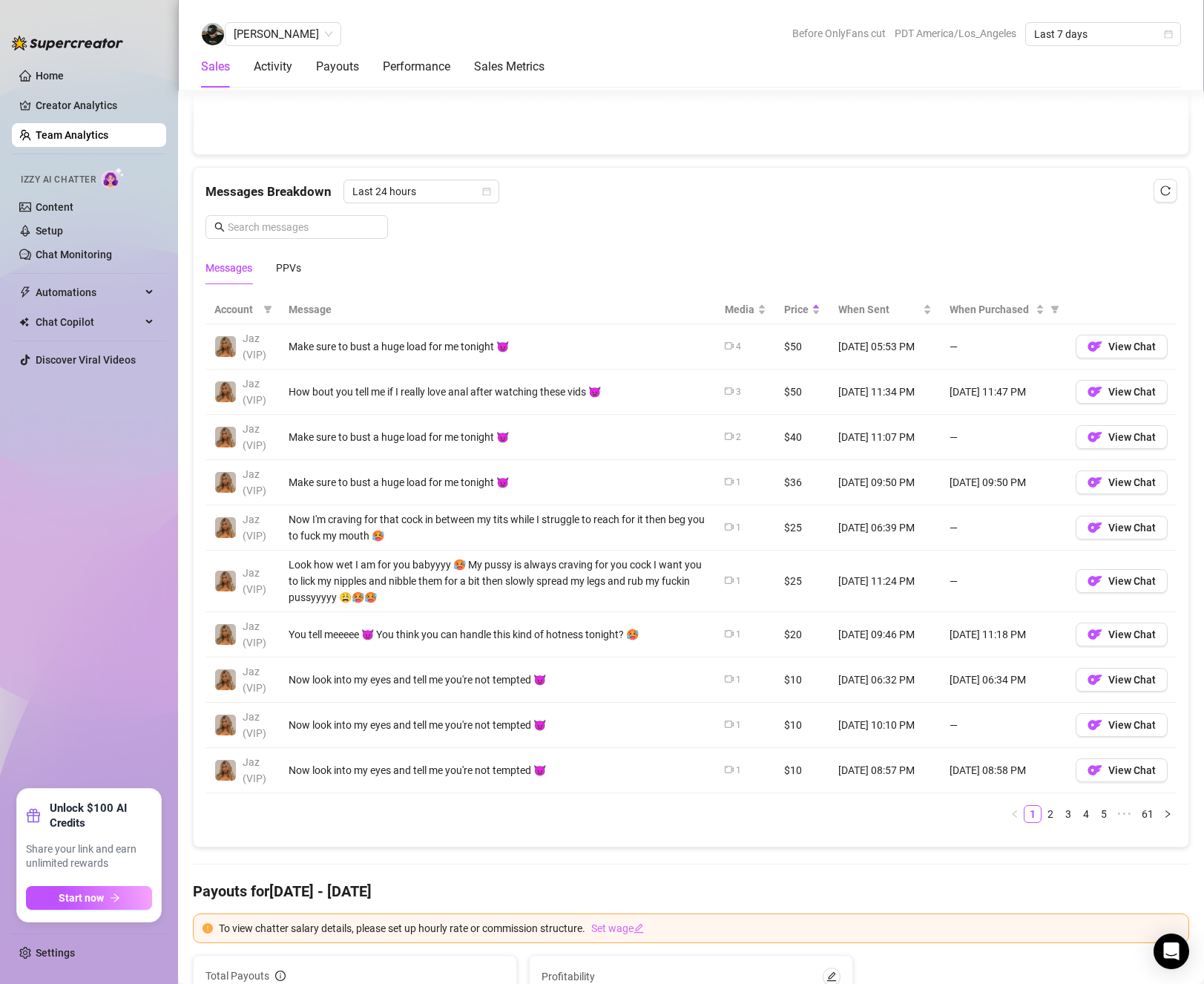
scroll to position [667, 0]
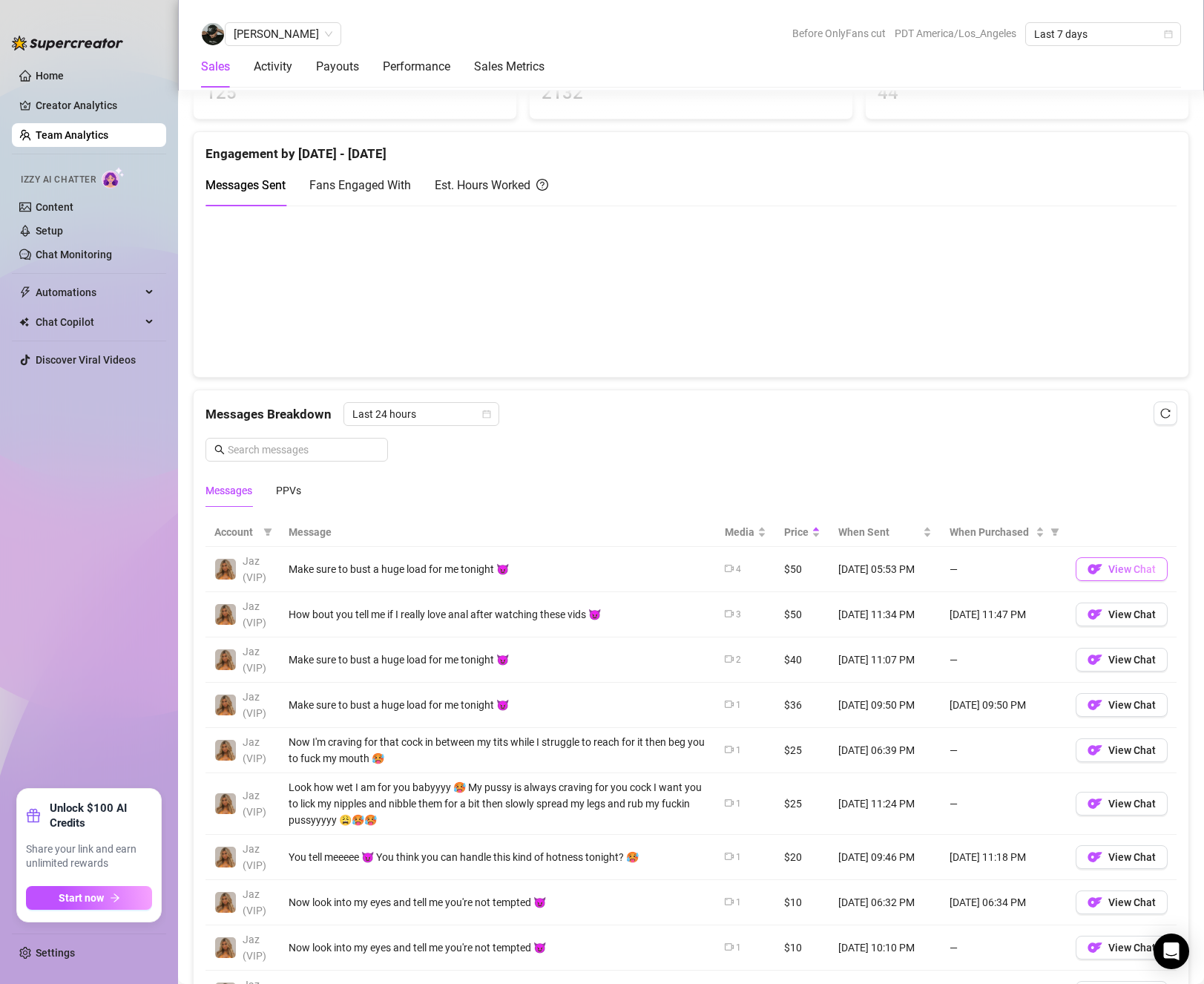
click at [1108, 566] on span "View Chat" at bounding box center [1132, 569] width 48 height 12
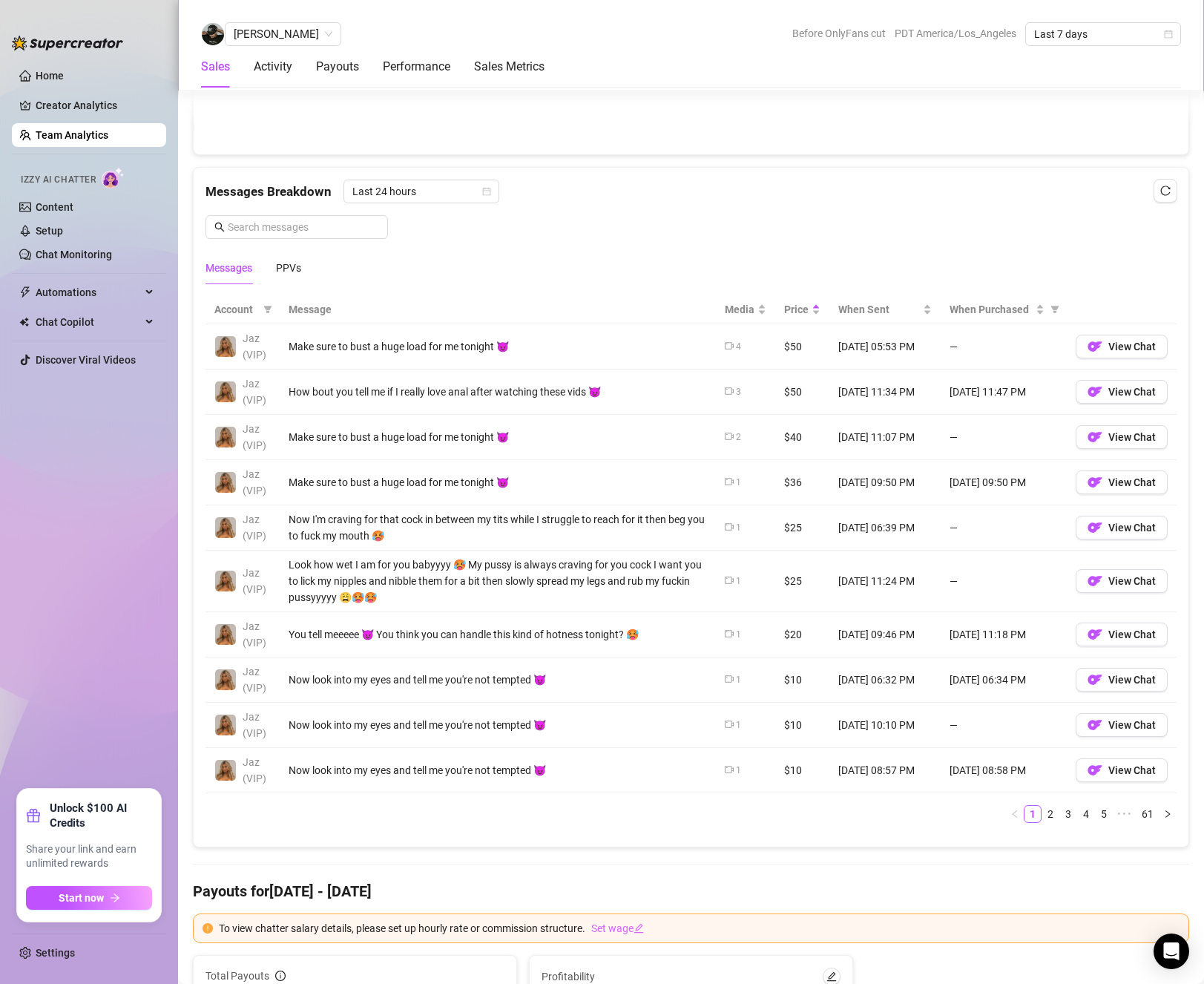
scroll to position [964, 0]
